Goal: Obtain resource: Download file/media

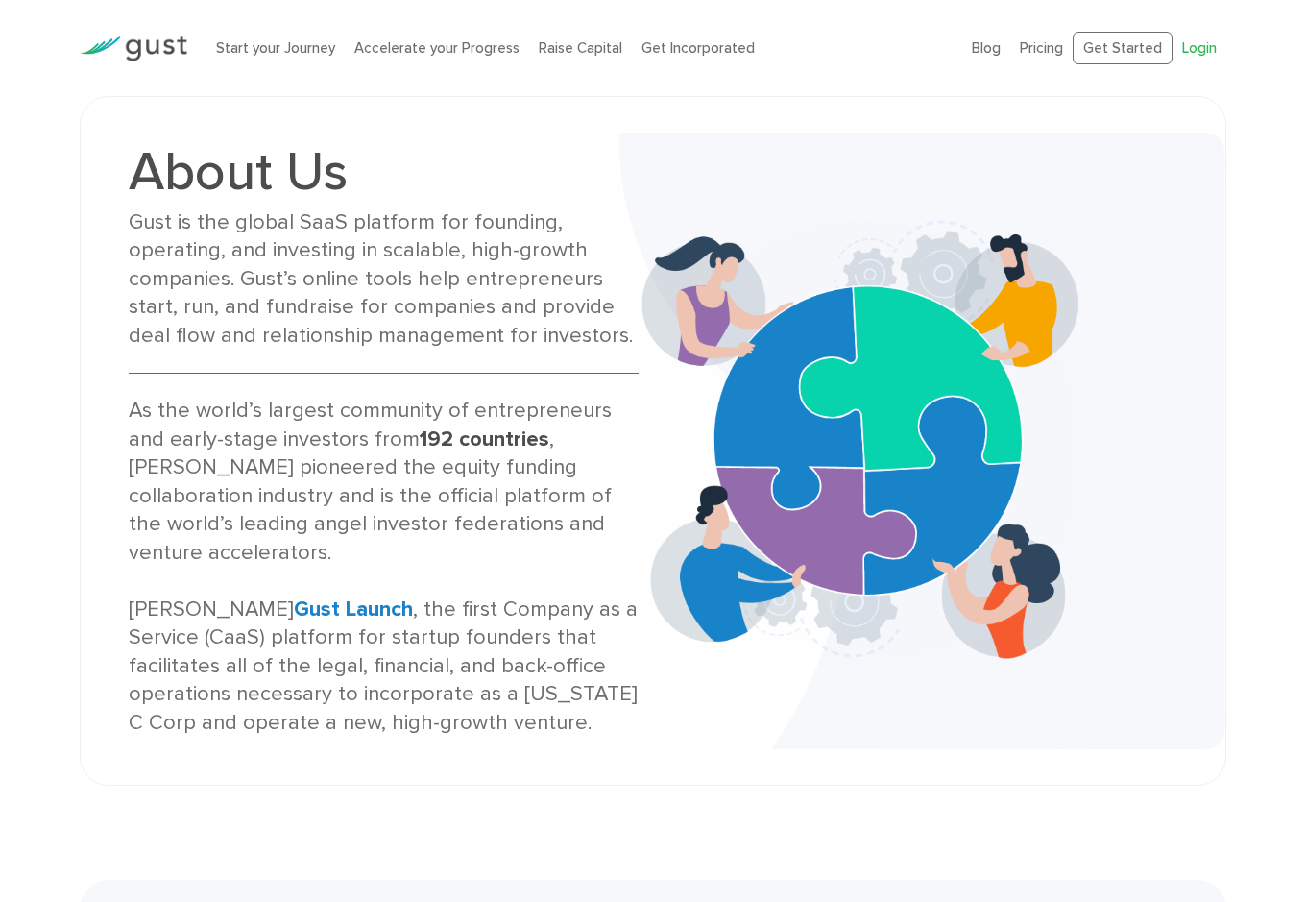
click at [1210, 49] on link "Login" at bounding box center [1200, 47] width 35 height 17
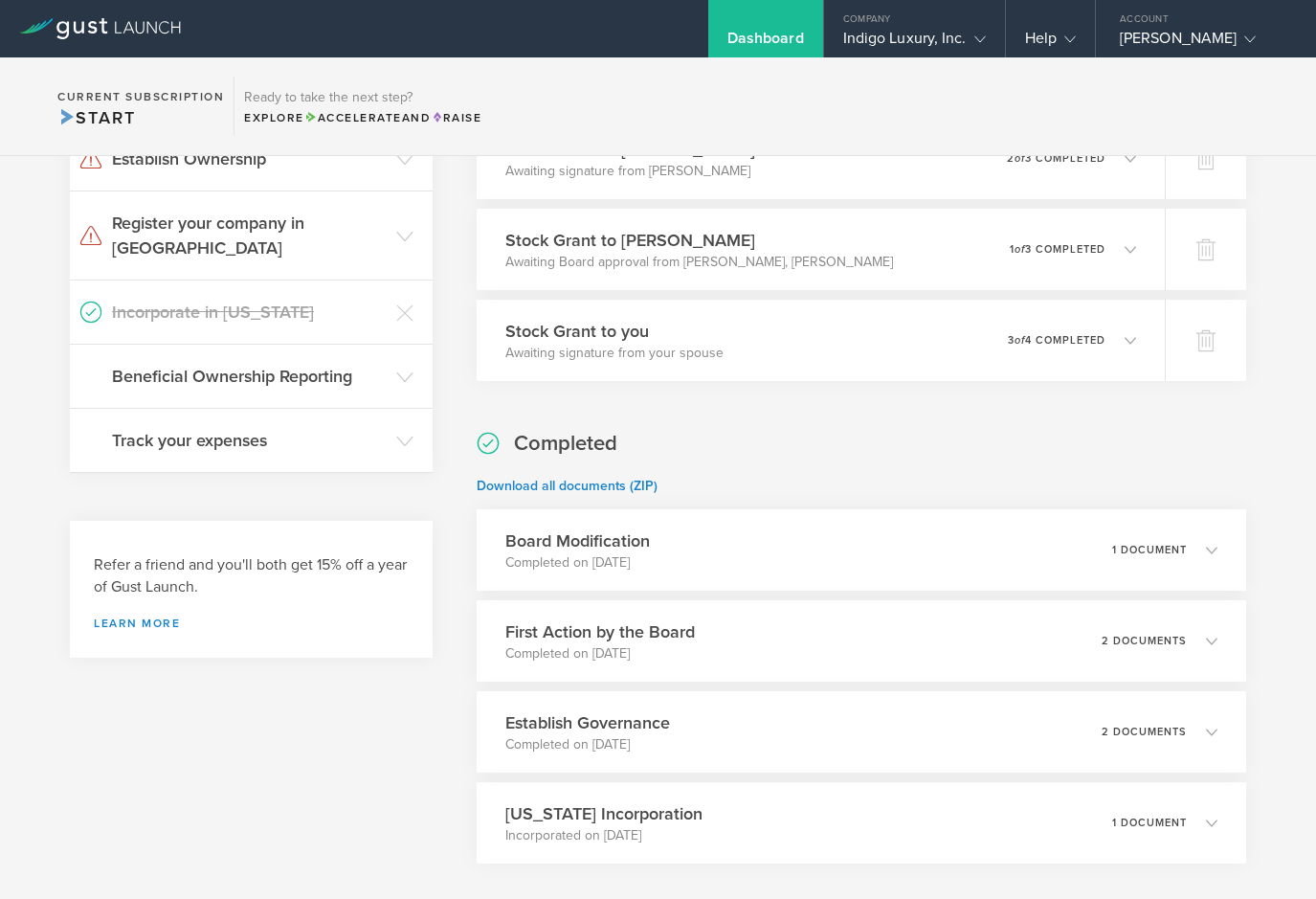
scroll to position [388, 0]
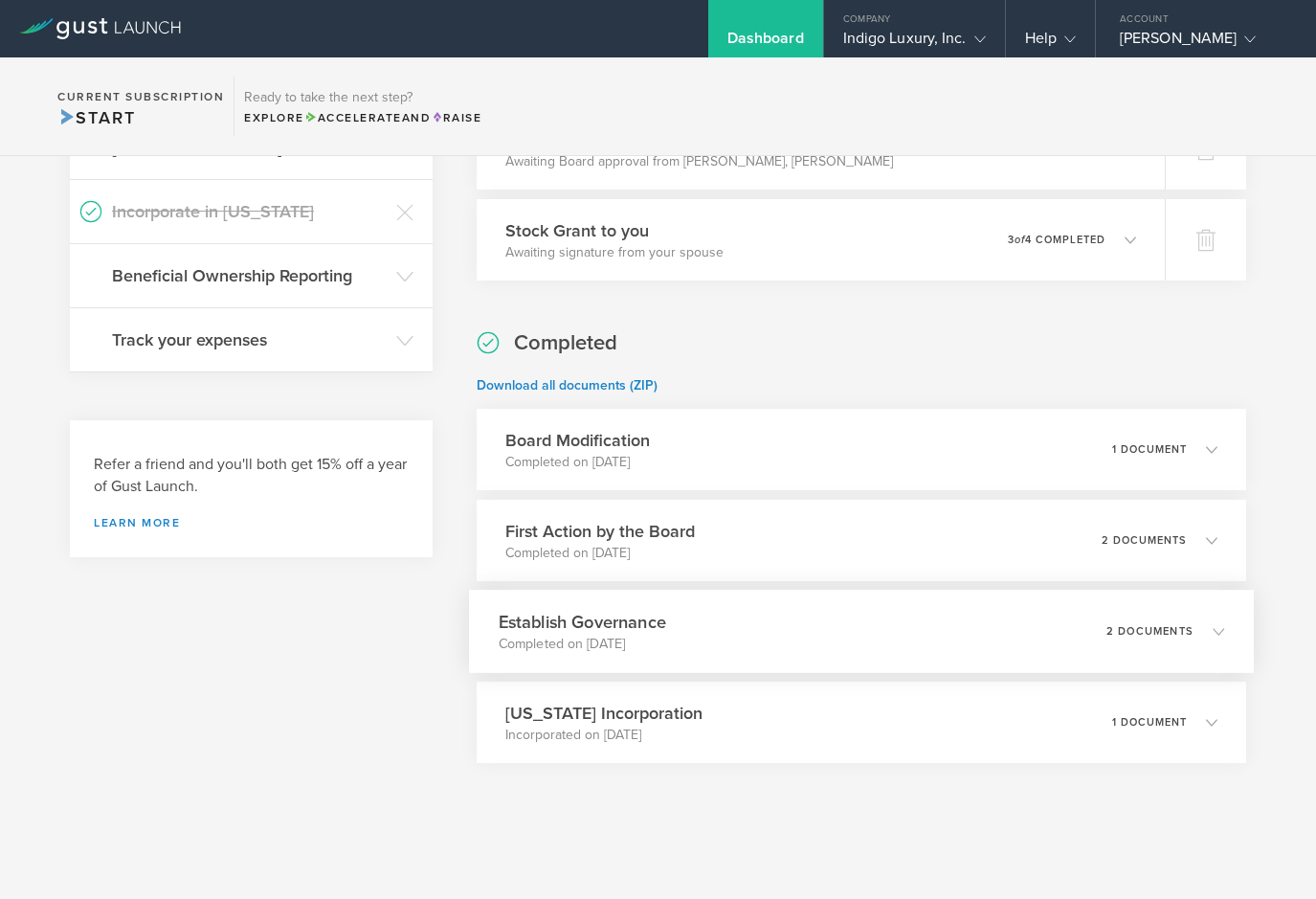
click at [740, 629] on div "Establish Governance Completed on [DATE] 2 documents" at bounding box center [862, 632] width 785 height 84
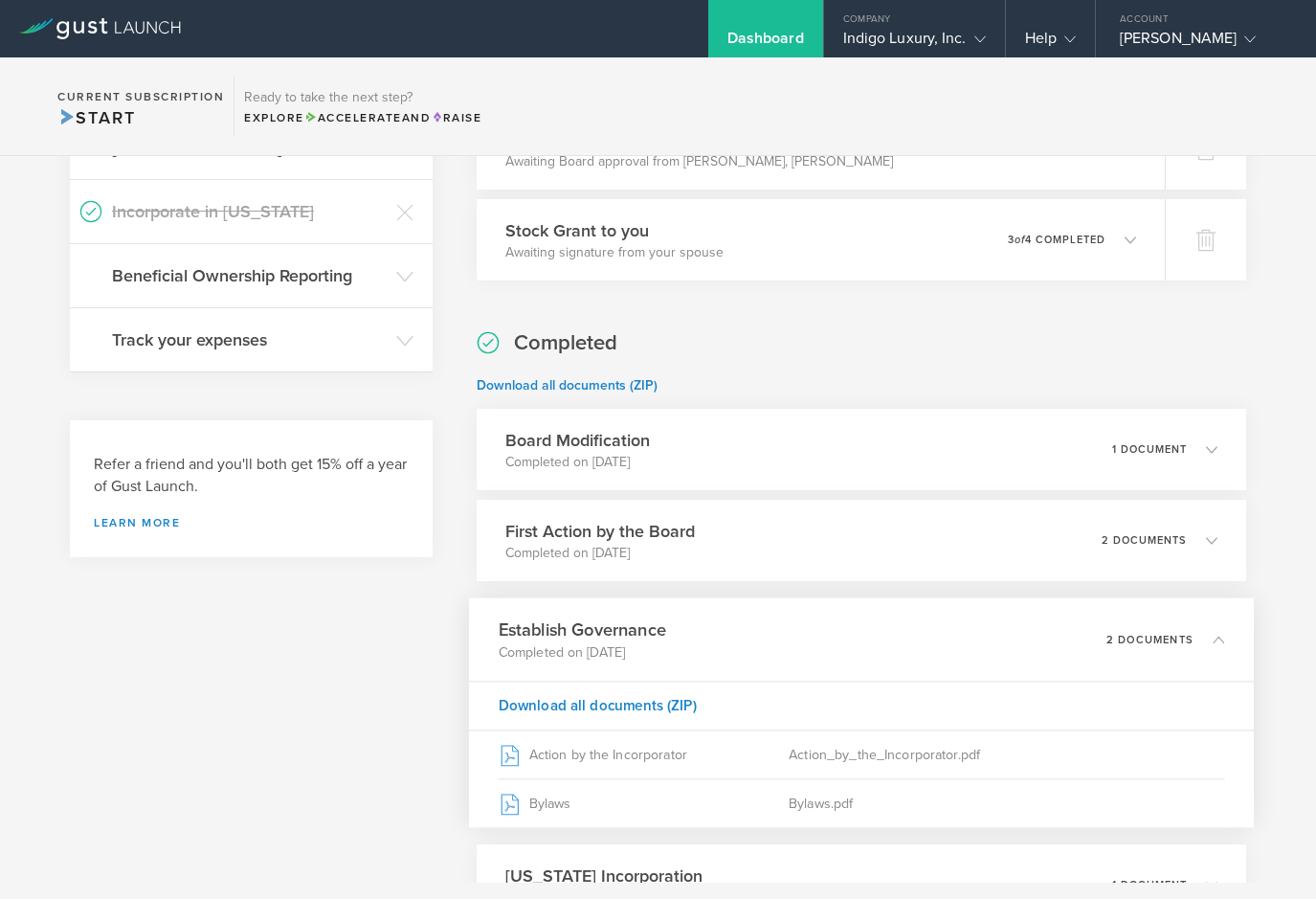
scroll to position [483, 0]
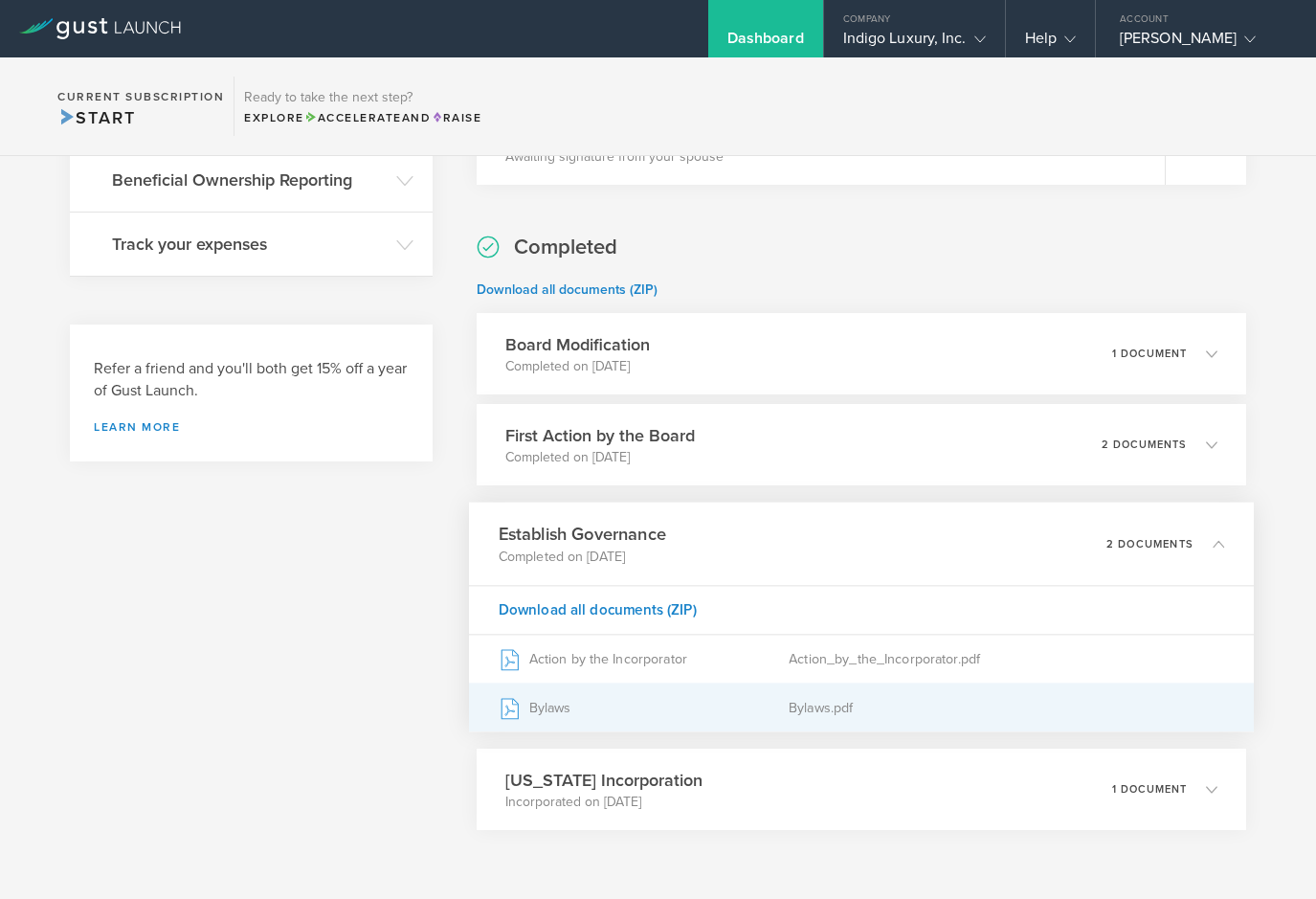
click at [611, 718] on div "Bylaws" at bounding box center [644, 708] width 291 height 48
